Goal: Use online tool/utility: Utilize a website feature to perform a specific function

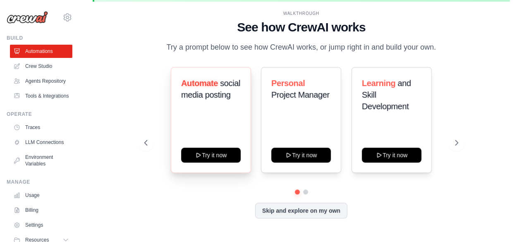
scroll to position [36, 0]
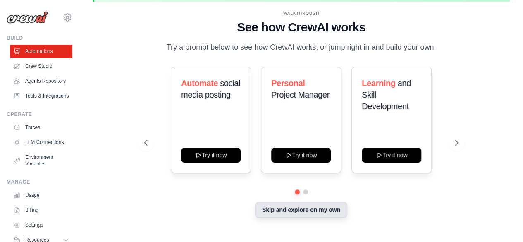
click at [286, 217] on button "Skip and explore on my own" at bounding box center [301, 210] width 92 height 16
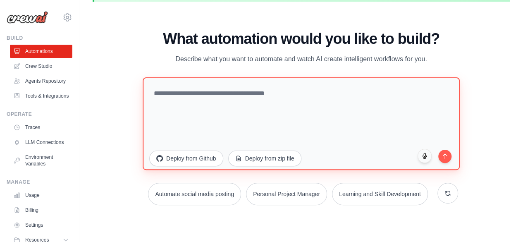
click at [214, 111] on textarea at bounding box center [301, 123] width 317 height 93
type textarea "*"
type textarea "**********"
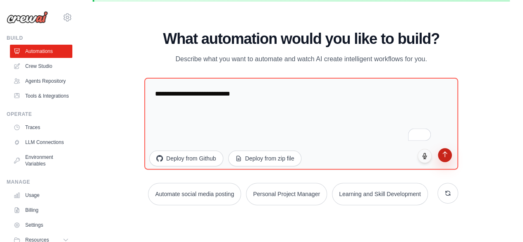
click at [447, 150] on icon "submit" at bounding box center [445, 153] width 7 height 7
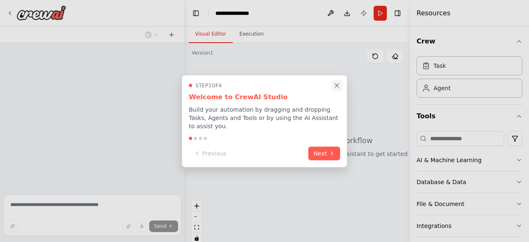
click at [337, 89] on icon "Close walkthrough" at bounding box center [336, 84] width 7 height 7
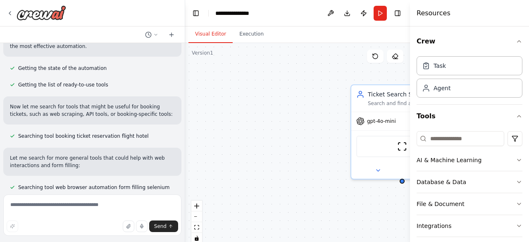
scroll to position [71, 0]
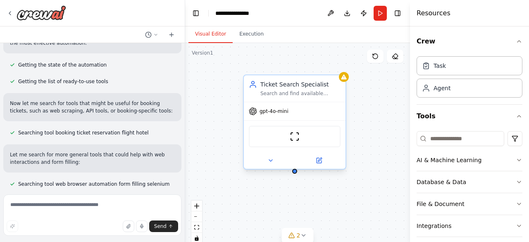
drag, startPoint x: 367, startPoint y: 110, endPoint x: 251, endPoint y: 97, distance: 116.9
click at [251, 97] on div "Ticket Search Specialist Search and find available {ticket_type} tickets for {d…" at bounding box center [294, 121] width 103 height 95
click at [276, 201] on div "Ticket Search Specialist Search and find available {ticket_type} tickets for {d…" at bounding box center [297, 146] width 225 height 207
click at [341, 205] on div "Ticket Search Specialist Search and find available {ticket_type} tickets for {d…" at bounding box center [297, 146] width 225 height 207
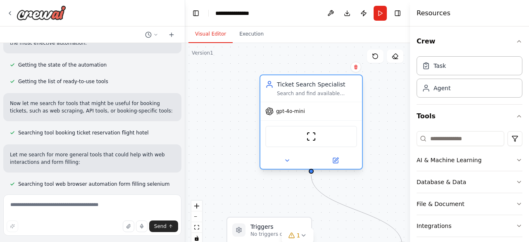
drag, startPoint x: 387, startPoint y: 114, endPoint x: 281, endPoint y: 100, distance: 107.1
click at [281, 100] on div "Ticket Search Specialist Search and find available {ticket_type} tickets for {d…" at bounding box center [311, 121] width 103 height 95
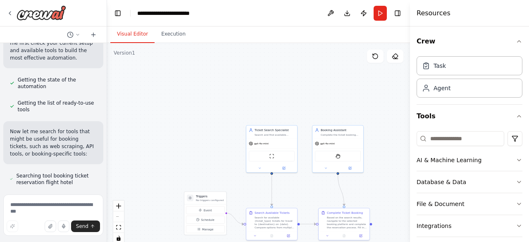
drag, startPoint x: 185, startPoint y: 61, endPoint x: 107, endPoint y: 72, distance: 78.5
click at [107, 72] on div "workflow for booking a ticket ▶ Thought process I'll help you create an automat…" at bounding box center [264, 121] width 529 height 242
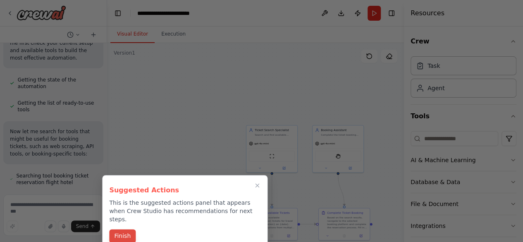
click at [126, 231] on button "Finish" at bounding box center [122, 236] width 26 height 14
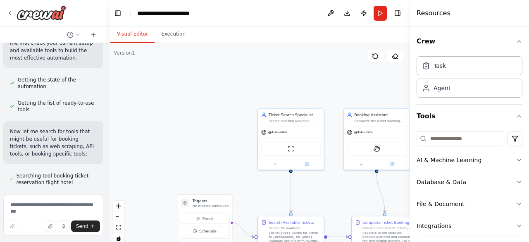
click at [411, 86] on div "Resources Crew Task Agent Tools AI & Machine Learning Database & Data File & Do…" at bounding box center [469, 121] width 119 height 242
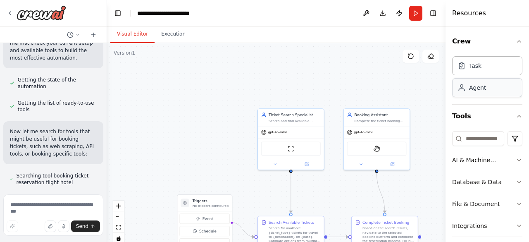
drag, startPoint x: 411, startPoint y: 86, endPoint x: 461, endPoint y: 84, distance: 50.5
click at [461, 84] on div "Resources Crew Task Agent Tools AI & Machine Learning Database & Data File & Do…" at bounding box center [488, 121] width 84 height 242
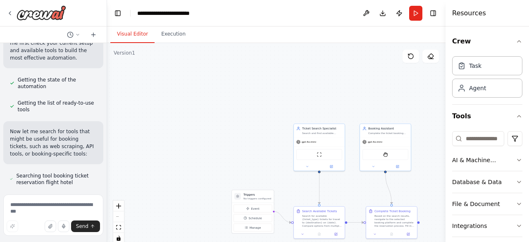
click at [347, 201] on div ".deletable-edge-delete-btn { width: 20px; height: 20px; border: 0px solid #ffff…" at bounding box center [276, 146] width 339 height 207
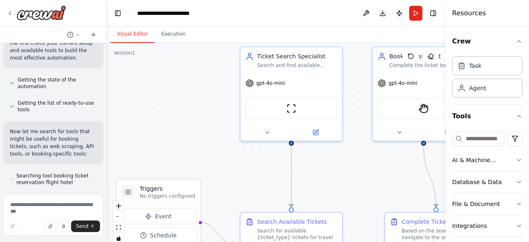
click at [347, 201] on div ".deletable-edge-delete-btn { width: 20px; height: 20px; border: 0px solid #ffff…" at bounding box center [276, 146] width 339 height 207
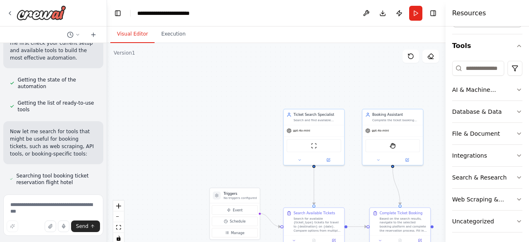
scroll to position [72, 0]
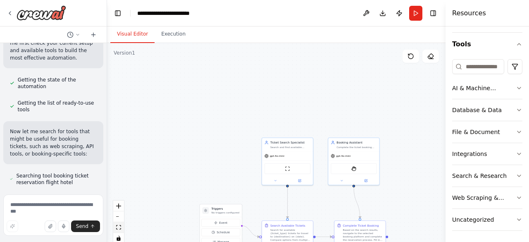
click at [117, 226] on icon "fit view" at bounding box center [118, 227] width 5 height 5
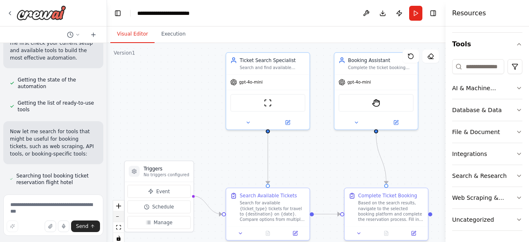
click at [120, 216] on icon "zoom out" at bounding box center [118, 216] width 5 height 1
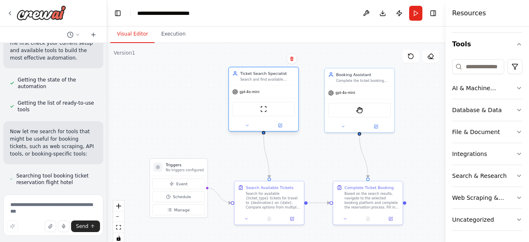
drag, startPoint x: 279, startPoint y: 89, endPoint x: 261, endPoint y: 91, distance: 17.5
click at [261, 91] on div "gpt-4o-mini" at bounding box center [263, 92] width 69 height 12
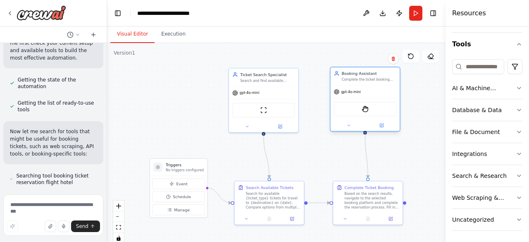
drag, startPoint x: 365, startPoint y: 88, endPoint x: 375, endPoint y: 86, distance: 10.1
click at [375, 86] on div "gpt-4o-mini" at bounding box center [364, 92] width 69 height 12
click at [279, 91] on div "gpt-4o-mini" at bounding box center [263, 92] width 69 height 12
click at [368, 93] on div "gpt-4o-mini" at bounding box center [364, 92] width 69 height 12
click at [276, 91] on div "gpt-4o-mini" at bounding box center [263, 92] width 69 height 12
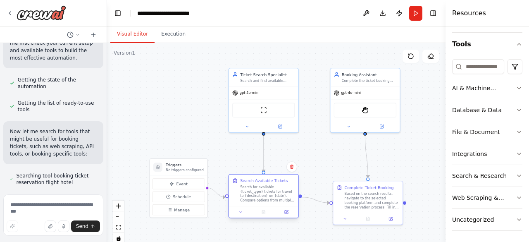
drag, startPoint x: 268, startPoint y: 202, endPoint x: 261, endPoint y: 191, distance: 13.3
click at [261, 191] on div "Search for available {ticket_type} tickets for travel to {destination} on {date…" at bounding box center [267, 193] width 55 height 18
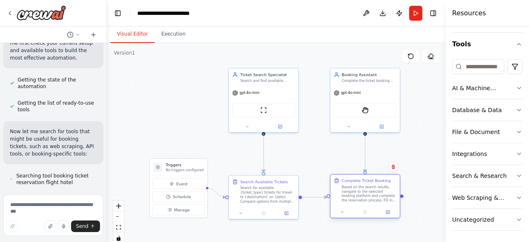
drag, startPoint x: 364, startPoint y: 203, endPoint x: 363, endPoint y: 193, distance: 10.8
click at [363, 193] on div "Based on the search results, navigate to the selected booking platform and comp…" at bounding box center [369, 193] width 55 height 18
click at [326, 153] on div ".deletable-edge-delete-btn { width: 20px; height: 20px; border: 0px solid #ffff…" at bounding box center [276, 146] width 339 height 207
click at [370, 96] on div "gpt-4o-mini" at bounding box center [364, 92] width 69 height 12
click at [282, 104] on div "ScrapeWebsiteTool" at bounding box center [263, 109] width 62 height 14
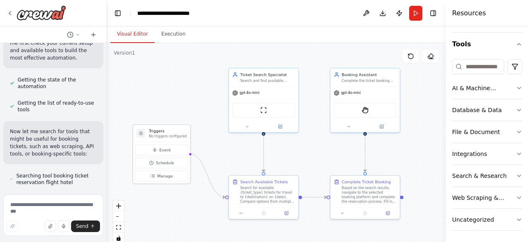
drag, startPoint x: 183, startPoint y: 174, endPoint x: 165, endPoint y: 138, distance: 39.4
click at [165, 138] on div "Triggers No triggers configured" at bounding box center [161, 133] width 57 height 17
click at [195, 77] on div ".deletable-edge-delete-btn { width: 20px; height: 20px; border: 0px solid #ffff…" at bounding box center [276, 146] width 339 height 207
drag, startPoint x: 168, startPoint y: 151, endPoint x: 173, endPoint y: 159, distance: 9.3
click at [173, 159] on span "Event" at bounding box center [170, 161] width 11 height 6
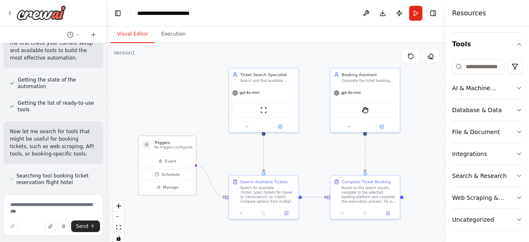
click at [176, 148] on p "No triggers configured" at bounding box center [174, 147] width 38 height 5
click at [279, 195] on div "Search for available {ticket_type} tickets for travel to {destination} on {date…" at bounding box center [267, 193] width 55 height 18
click at [178, 142] on h3 "Triggers" at bounding box center [174, 142] width 38 height 6
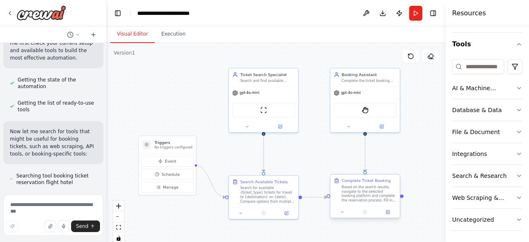
click at [360, 191] on div "Based on the search results, navigate to the selected booking platform and comp…" at bounding box center [369, 193] width 55 height 18
click at [373, 83] on div "Booking Assistant Complete the ticket booking process for the selected {ticket_…" at bounding box center [364, 76] width 69 height 18
click at [351, 193] on div "Based on the search results, navigate to the selected booking platform and comp…" at bounding box center [369, 193] width 55 height 18
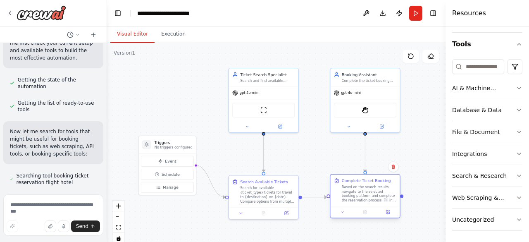
click at [351, 193] on div "Based on the search results, navigate to the selected booking platform and comp…" at bounding box center [369, 193] width 55 height 18
click at [365, 90] on div "gpt-4o-mini" at bounding box center [364, 92] width 69 height 12
click at [274, 102] on div "ScrapeWebsiteTool" at bounding box center [263, 109] width 62 height 14
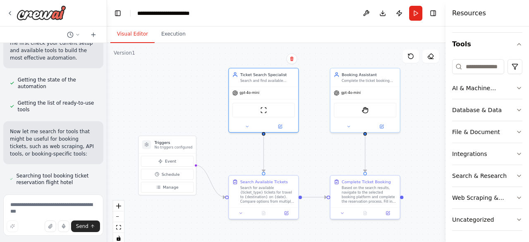
click at [306, 138] on div ".deletable-edge-delete-btn { width: 20px; height: 20px; border: 0px solid #ffff…" at bounding box center [276, 146] width 339 height 207
